Goal: Transaction & Acquisition: Download file/media

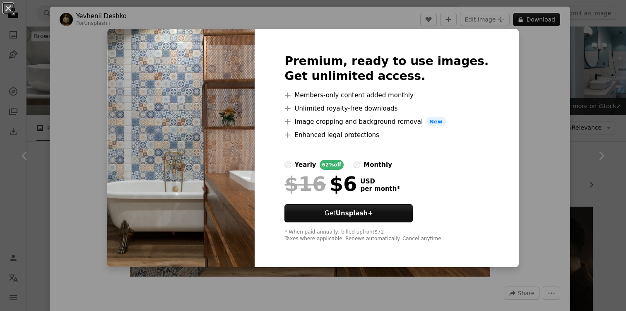
scroll to position [1776, 0]
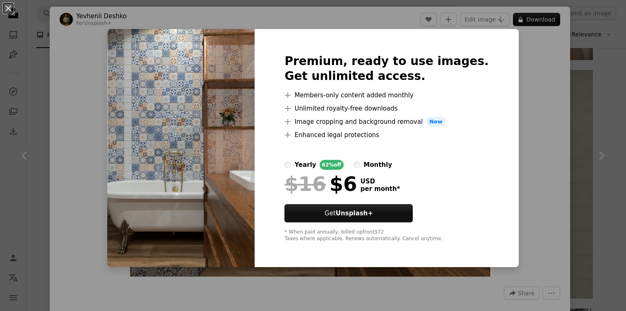
click at [385, 13] on div "An X shape Premium, ready to use images. Get unlimited access. A plus sign Memb…" at bounding box center [313, 155] width 626 height 311
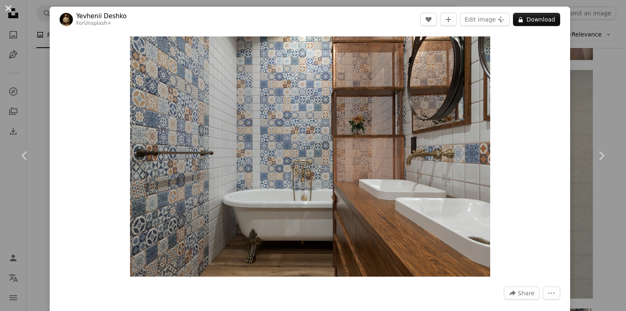
click at [7, 7] on button "An X shape" at bounding box center [8, 8] width 10 height 10
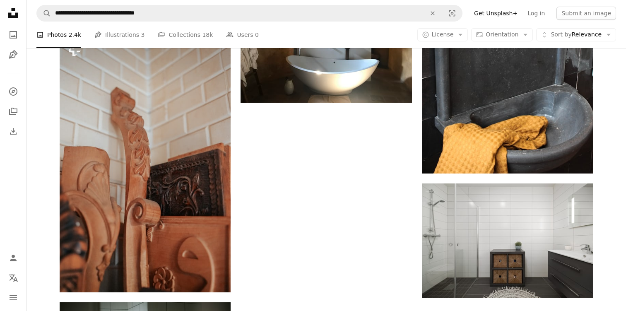
scroll to position [2833, 0]
